Goal: Check status: Check status

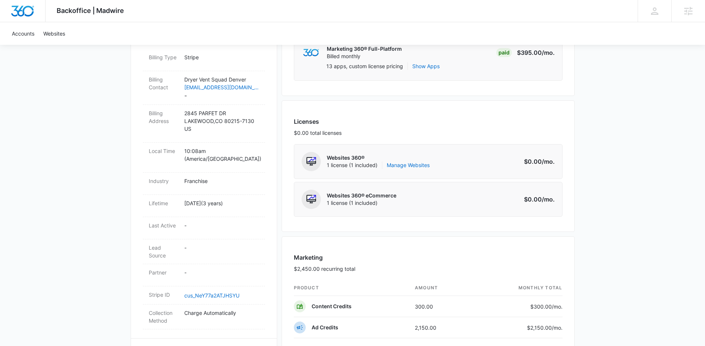
scroll to position [70, 0]
